Goal: Information Seeking & Learning: Learn about a topic

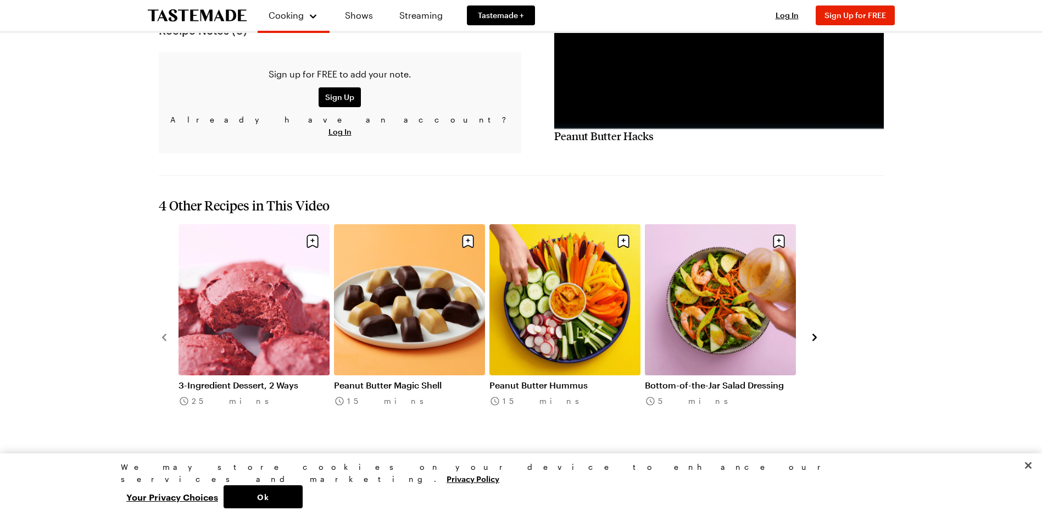
scroll to position [933, 0]
click at [436, 379] on link "Peanut Butter Magic Shell" at bounding box center [409, 384] width 151 height 11
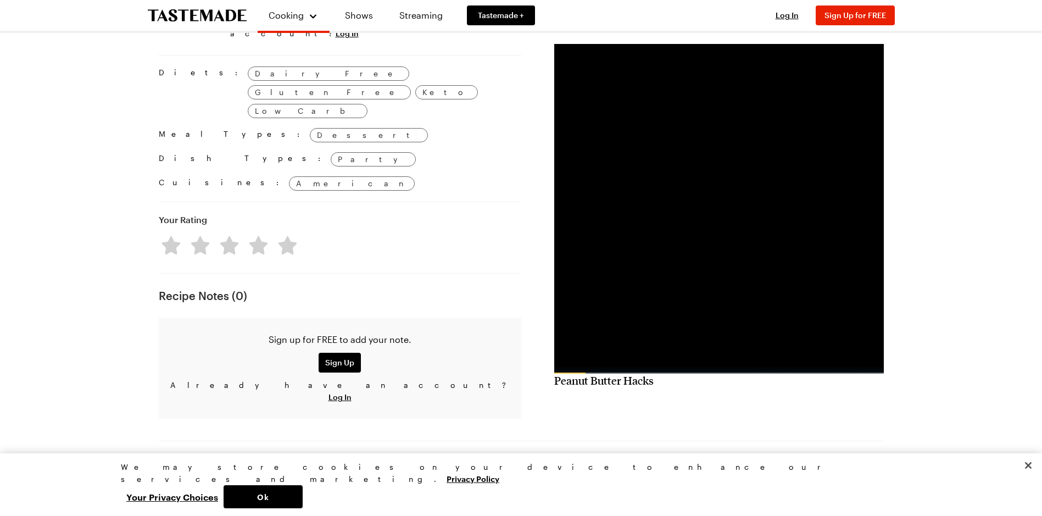
scroll to position [769, 0]
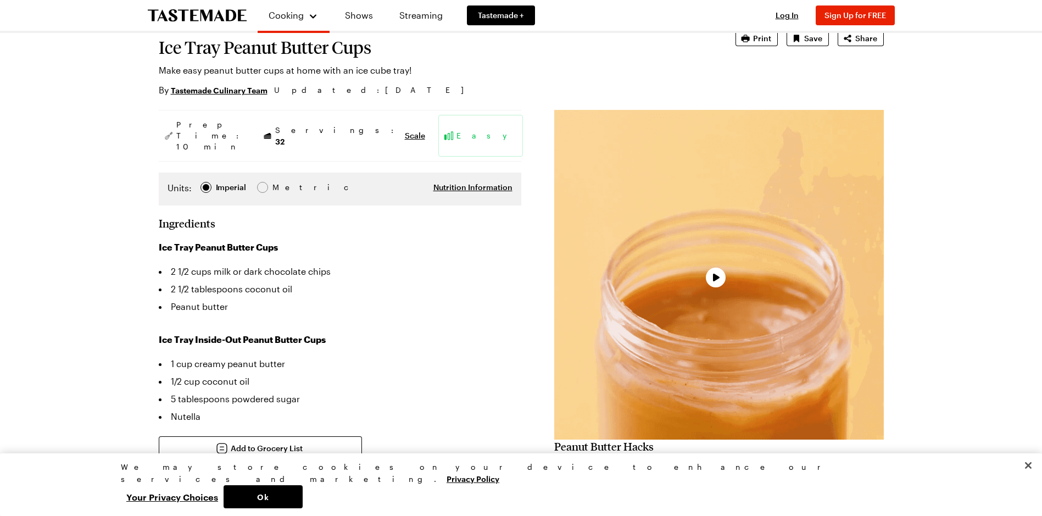
scroll to position [110, 0]
